Goal: Information Seeking & Learning: Learn about a topic

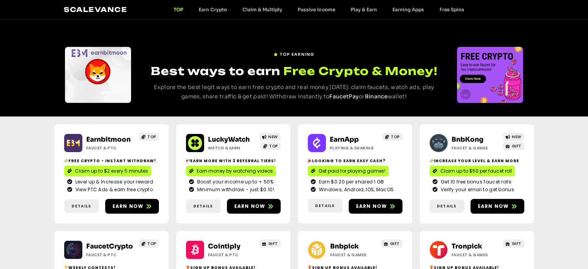
click at [91, 199] on div "Details" at bounding box center [83, 206] width 38 height 15
click at [89, 204] on span "Details" at bounding box center [82, 206] width 20 height 6
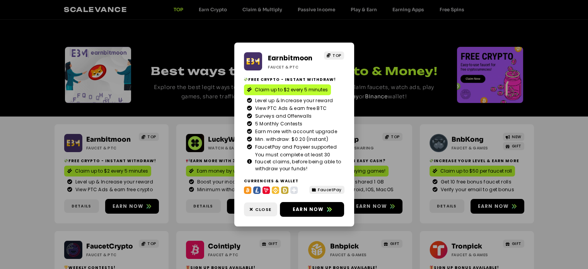
click at [36, 155] on div "Earnbitmoon Faucet & PTC TOP Free crypto - Instant withdraw! Claim up to $2 eve…" at bounding box center [294, 134] width 588 height 269
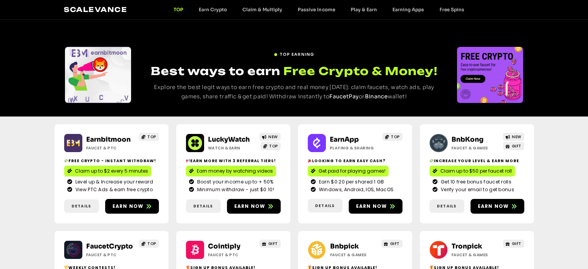
click at [28, 196] on div "Earnbitmoon Faucet & PTC TOP Free crypto - Instant withdraw! Claim up to $2 eve…" at bounding box center [294, 226] width 588 height 221
click at [454, 11] on link "Free Spins" at bounding box center [452, 10] width 40 height 6
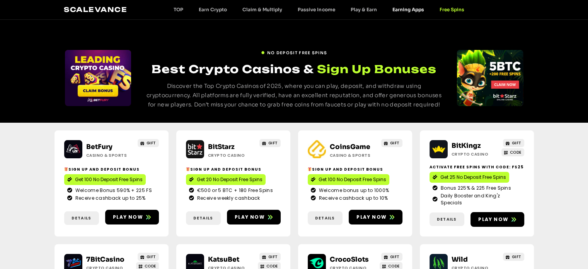
click at [420, 10] on link "Earning Apps" at bounding box center [407, 10] width 47 height 6
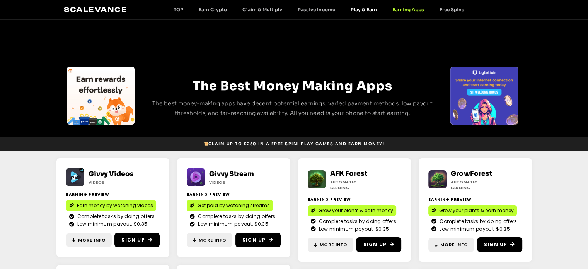
click at [362, 9] on link "Play & Earn" at bounding box center [364, 10] width 42 height 6
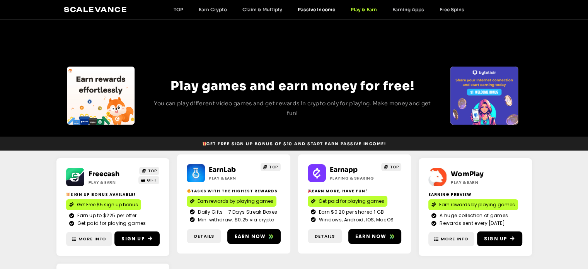
click at [307, 9] on link "Passive Income" at bounding box center [316, 10] width 53 height 6
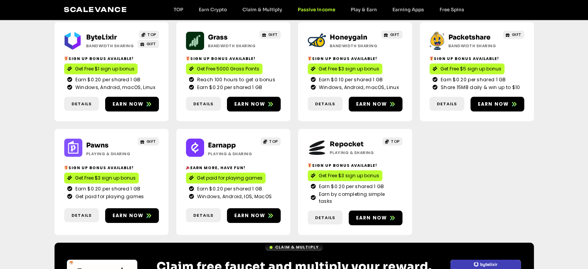
scroll to position [193, 0]
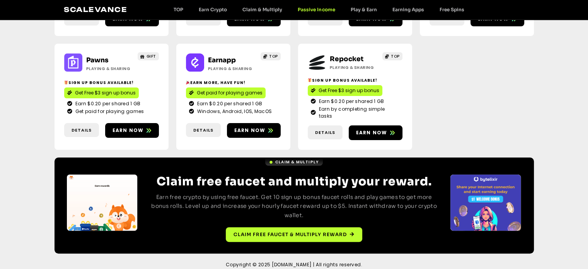
drag, startPoint x: 206, startPoint y: 145, endPoint x: 0, endPoint y: 222, distance: 219.4
click at [0, 222] on div "Claim & Multiply Claim free faucet and multiply your reward. Earn free crypto b…" at bounding box center [294, 205] width 588 height 96
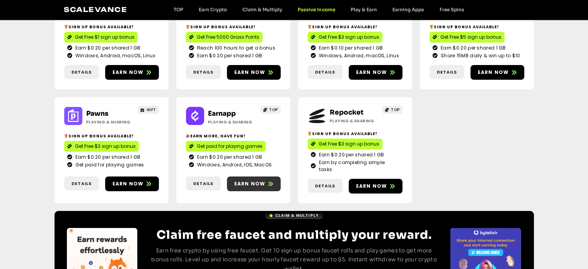
scroll to position [0, 0]
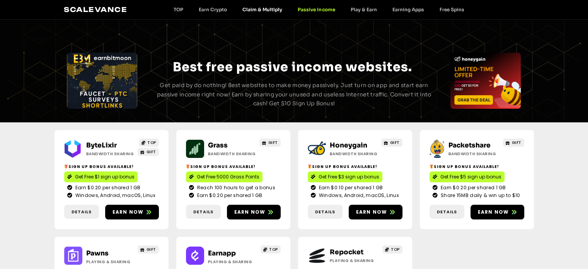
click at [265, 9] on link "Claim & Multiply" at bounding box center [262, 10] width 55 height 6
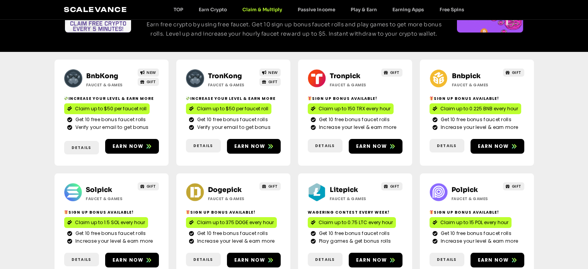
scroll to position [75, 0]
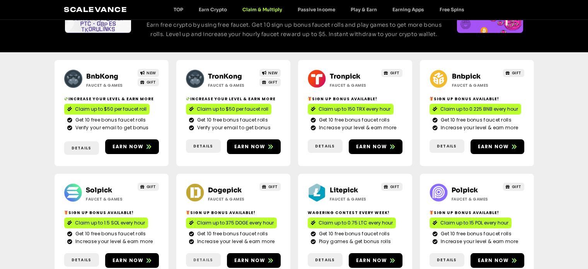
click at [197, 253] on link "Details" at bounding box center [203, 260] width 35 height 14
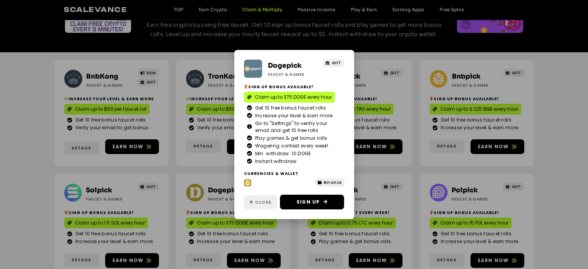
click at [258, 201] on span "Close" at bounding box center [263, 202] width 16 height 7
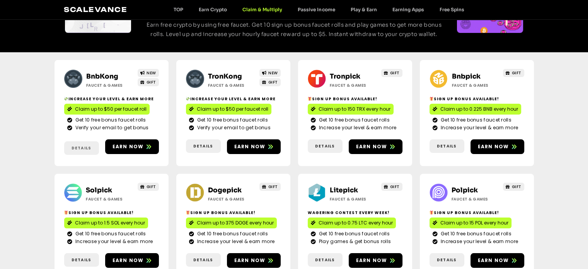
click at [89, 145] on span "Details" at bounding box center [82, 148] width 20 height 6
click at [201, 139] on link "Details" at bounding box center [203, 146] width 35 height 14
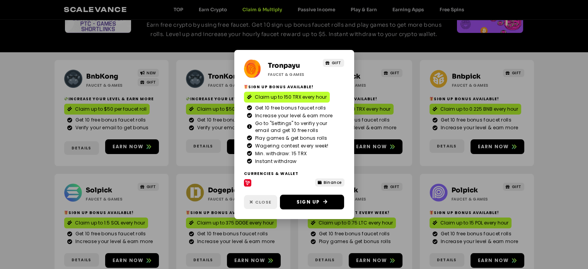
click at [255, 199] on span "Close" at bounding box center [263, 202] width 16 height 7
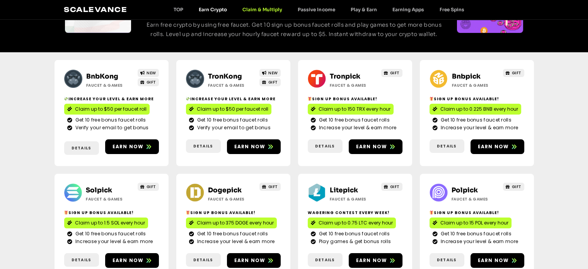
click at [203, 11] on link "Earn Crypto" at bounding box center [213, 10] width 44 height 6
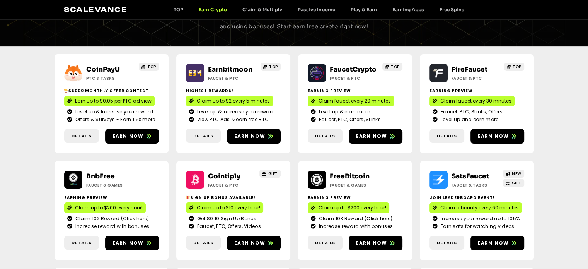
scroll to position [80, 0]
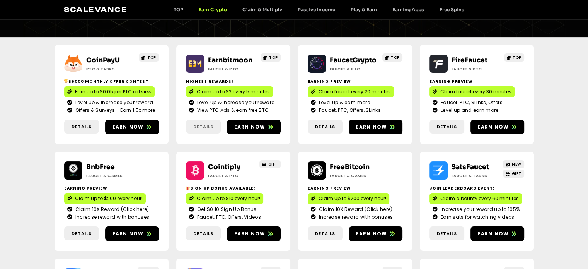
click at [199, 126] on span "Details" at bounding box center [203, 126] width 20 height 7
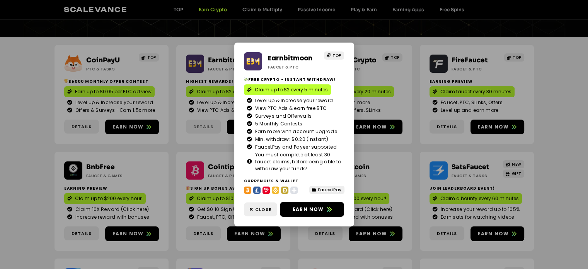
click at [199, 126] on div "Earnbitmoon Faucet & PTC TOP Free crypto - Instant withdraw! Claim up to $2 eve…" at bounding box center [294, 134] width 588 height 269
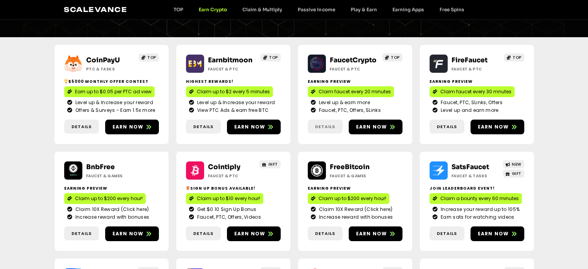
click at [329, 128] on span "Details" at bounding box center [325, 126] width 20 height 7
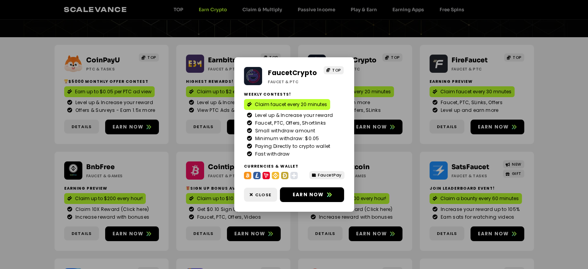
click at [358, 136] on div "FaucetCrypto Faucet & PTC TOP Weekly contests! Claim faucet every 20 minutes Le…" at bounding box center [294, 134] width 588 height 269
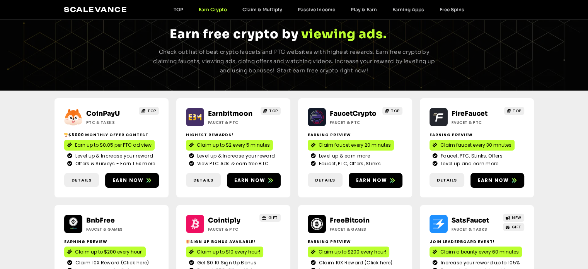
scroll to position [20, 0]
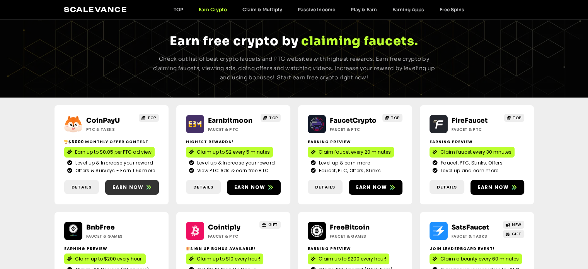
click at [116, 182] on link "Earn now" at bounding box center [132, 187] width 54 height 15
click at [251, 184] on span "Earn now" at bounding box center [249, 187] width 31 height 7
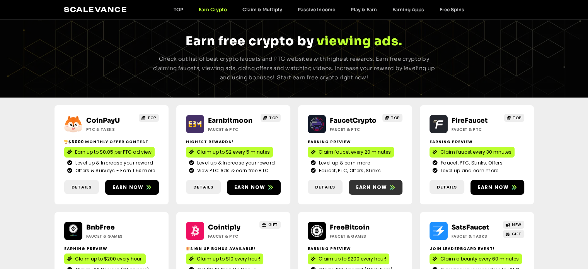
click at [377, 184] on span "Earn now" at bounding box center [371, 187] width 31 height 7
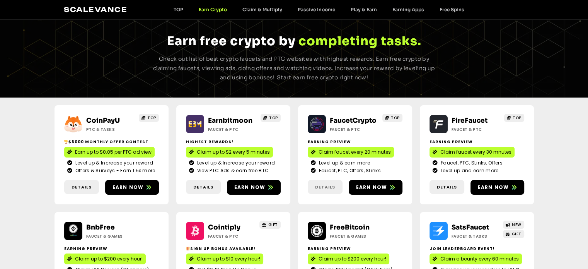
click at [328, 183] on link "Details" at bounding box center [325, 187] width 35 height 14
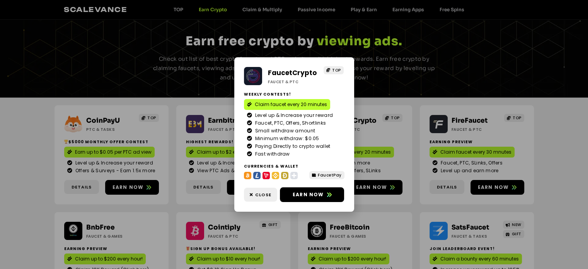
click at [383, 169] on div "FaucetCrypto Faucet & PTC TOP Weekly contests! Claim faucet every 20 minutes Le…" at bounding box center [294, 134] width 588 height 269
